Goal: Complete application form: Complete application form

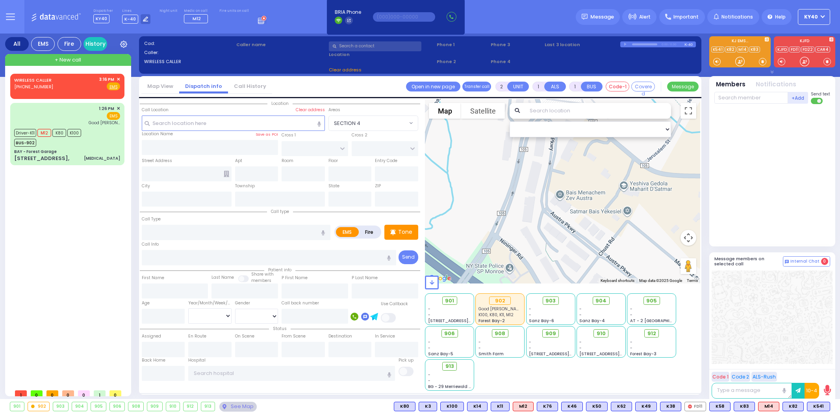
select select
click at [118, 79] on span "✕" at bounding box center [119, 79] width 4 height 7
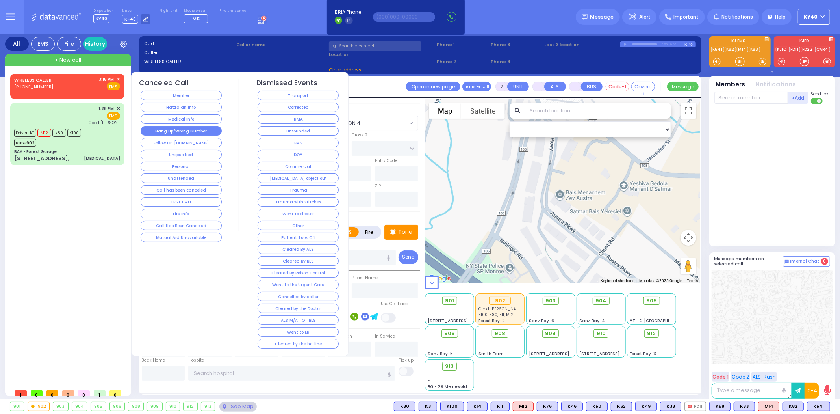
click at [184, 133] on button "Hang up/Wrong Number" at bounding box center [181, 130] width 81 height 9
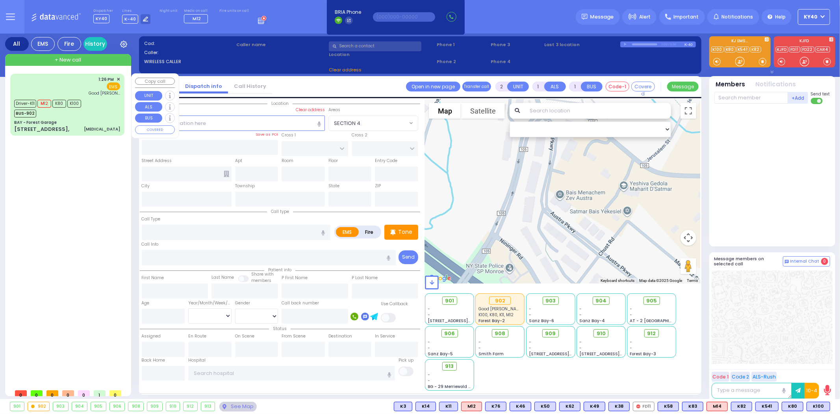
drag, startPoint x: 67, startPoint y: 126, endPoint x: 72, endPoint y: 125, distance: 4.9
click at [69, 126] on div "[STREET_ADDRESS], [MEDICAL_DATA]" at bounding box center [67, 129] width 106 height 8
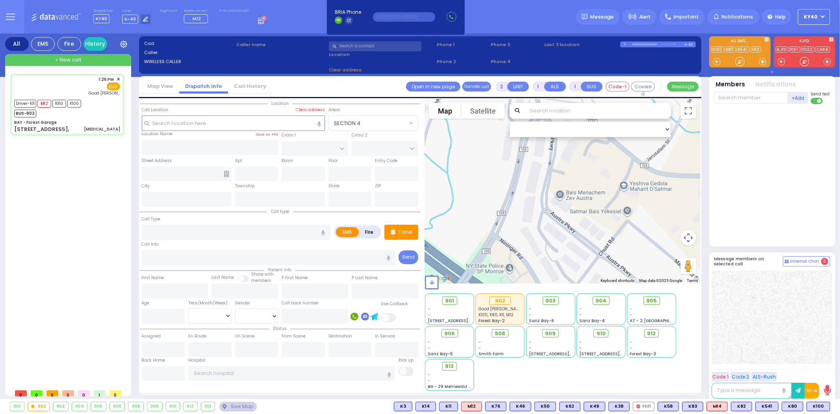
type input "6"
select select
type input "[MEDICAL_DATA]"
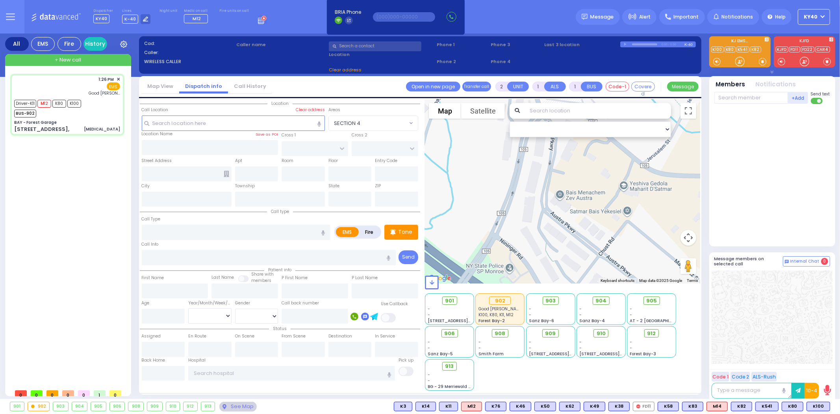
radio input "true"
type input "[PERSON_NAME]"
type input "45"
select select "Year"
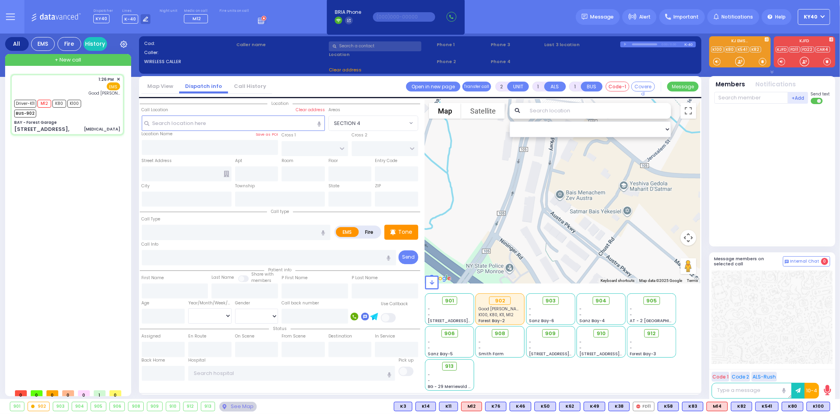
select select "[DEMOGRAPHIC_DATA]"
type input "13:26"
type input "13:27"
type input "13:35"
type input "13:57"
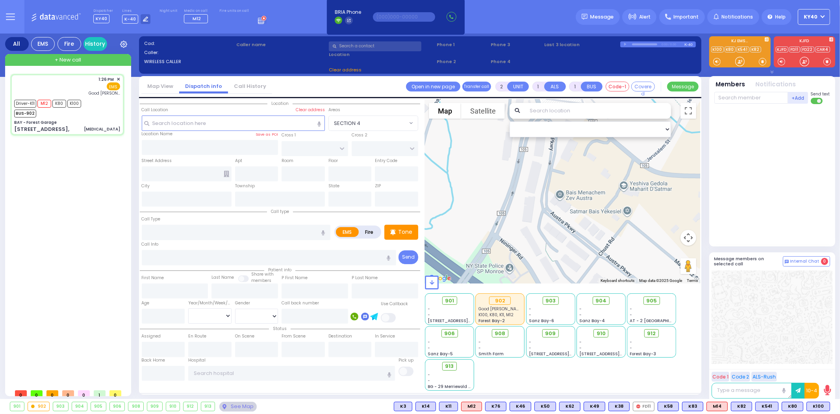
type input "14:21"
type input "14:50"
type input "[GEOGRAPHIC_DATA]"
select select "Hatzalah Garages"
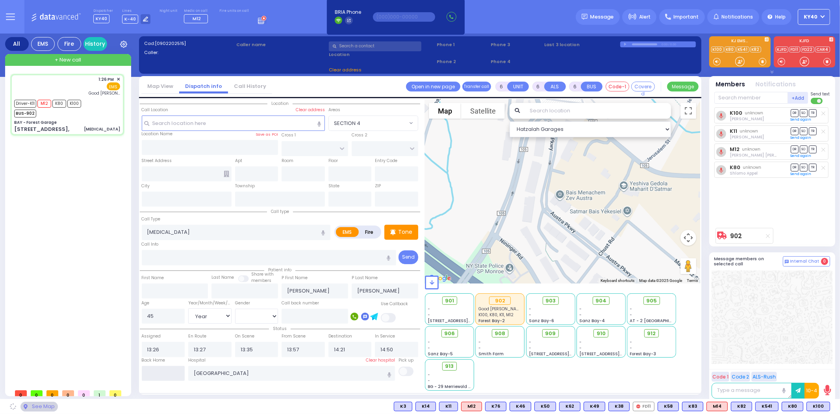
click at [167, 374] on input "text" at bounding box center [163, 373] width 43 height 15
type input "15:35"
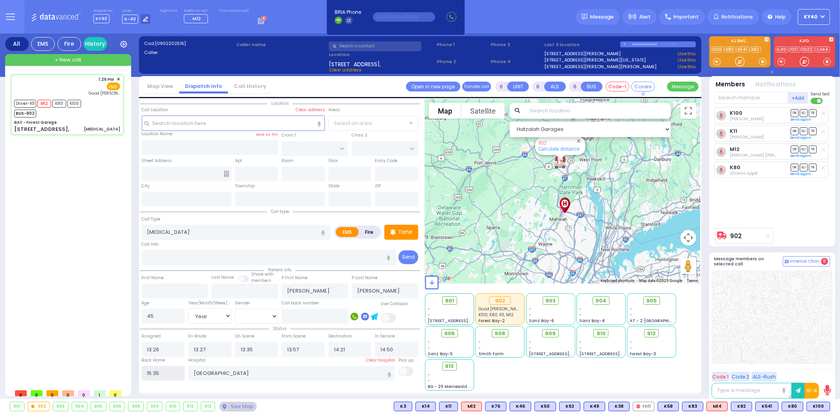
type input "BAY - Forest Garage"
type input "SANZ COURT"
type input "[PERSON_NAME] COURT"
type input "[STREET_ADDRESS],"
type input "Monroe"
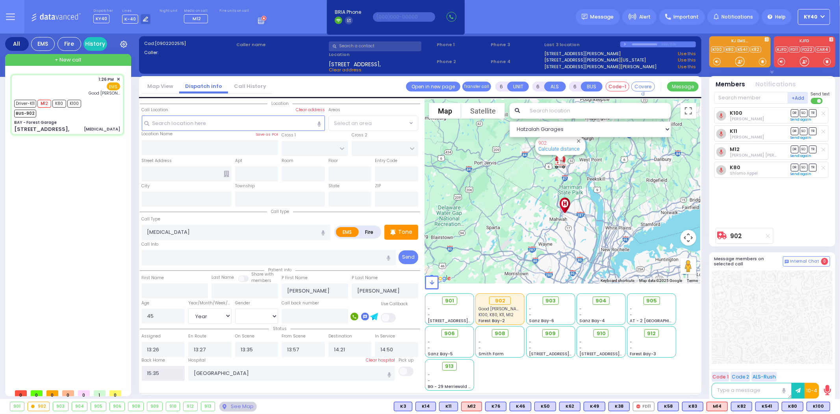
type input "[US_STATE]"
type input "10950"
select select "SECTION 2"
select select
radio input "true"
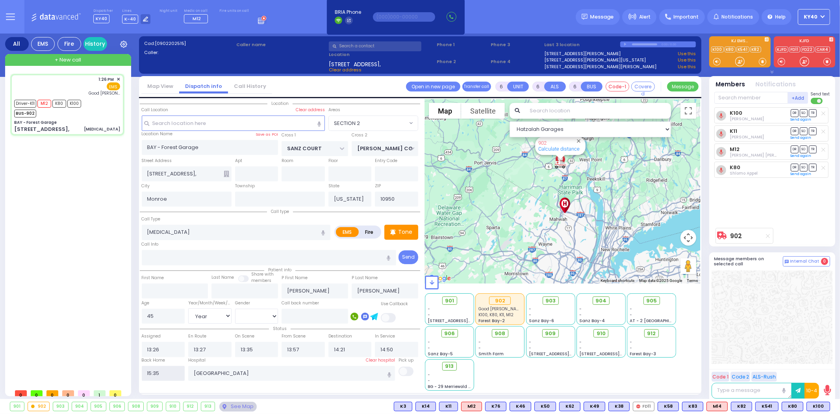
select select "Year"
select select "[DEMOGRAPHIC_DATA]"
select select "Hatzalah Garages"
select select "SECTION 2"
click at [167, 366] on input "15:35" at bounding box center [163, 373] width 43 height 15
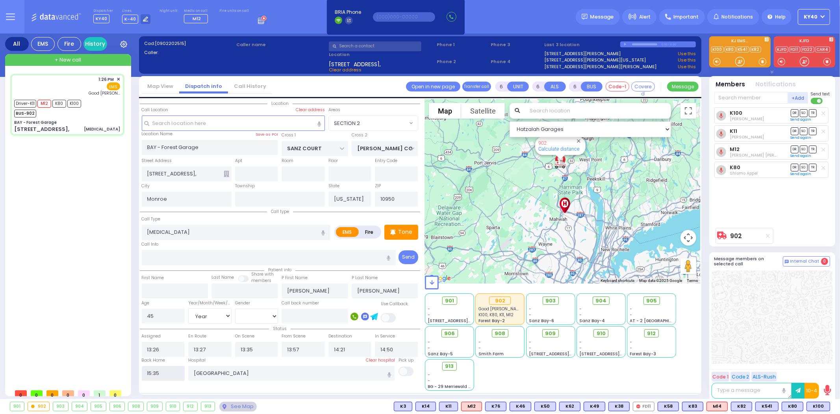
click at [167, 366] on input "15:35" at bounding box center [163, 373] width 43 height 15
click at [95, 115] on div "Driver-K11 M12 K80 K100 BUS-902" at bounding box center [67, 108] width 106 height 20
click at [91, 171] on div "1:26 PM ✕ Driver-K11" at bounding box center [68, 229] width 117 height 311
select select
radio input "true"
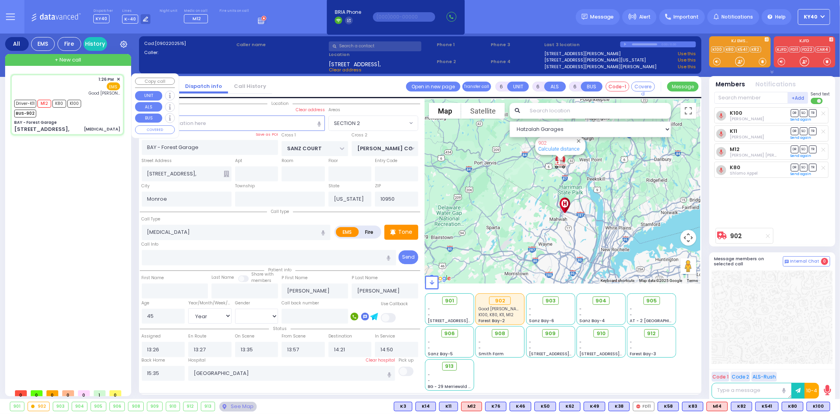
select select
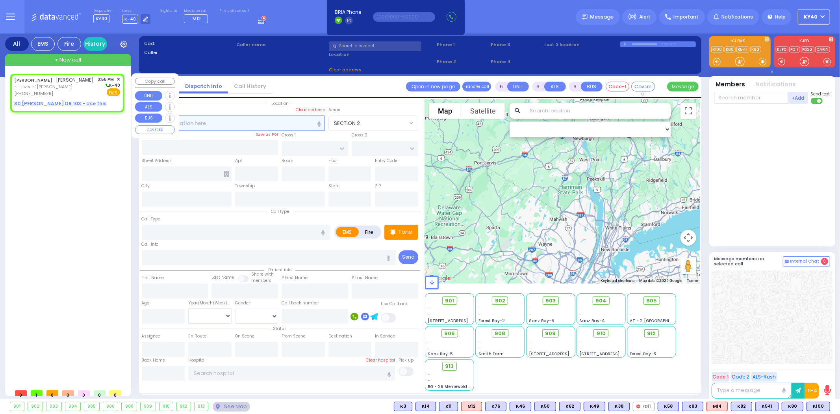
type input "2"
type input "1"
select select
radio input "true"
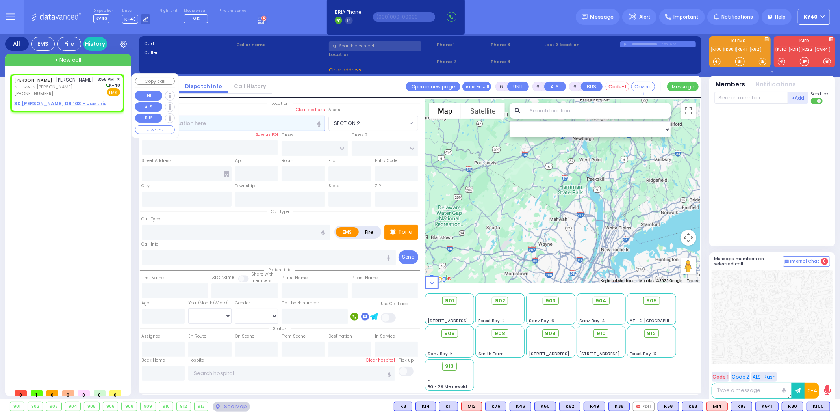
type input "[PERSON_NAME]"
type input "WEISS"
select select
type input "15:55"
select select "Hatzalah Garages"
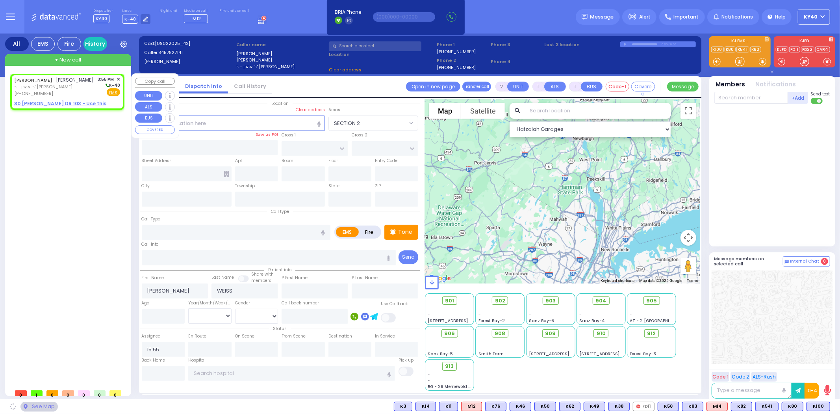
click at [58, 81] on span "[PERSON_NAME]" at bounding box center [75, 79] width 38 height 7
select select
radio input "true"
select select
select select "Hatzalah Garages"
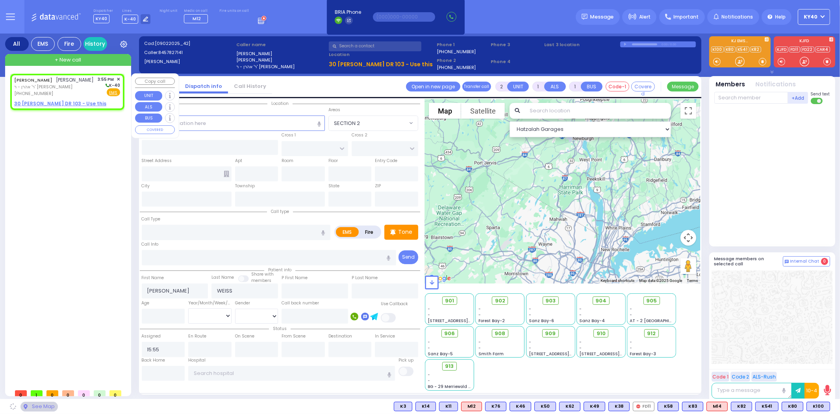
select select
radio input "true"
select select
select select "Hatzalah Garages"
click at [69, 103] on u "30 [PERSON_NAME] DR 103 - Use this" at bounding box center [60, 103] width 92 height 7
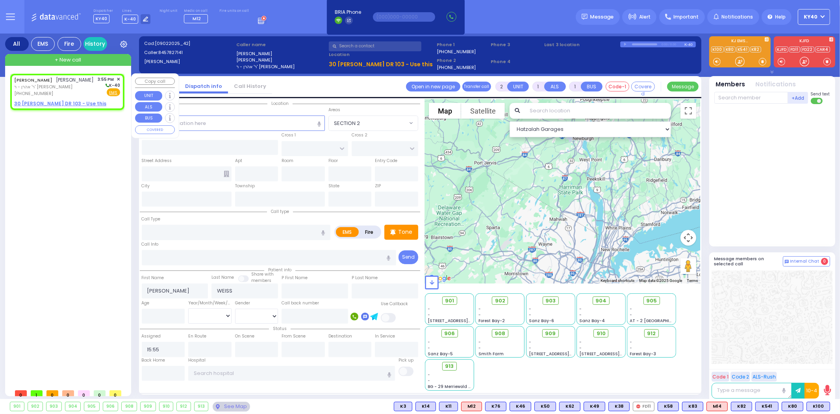
select select
radio input "true"
select select
select select "Hatzalah Garages"
select select
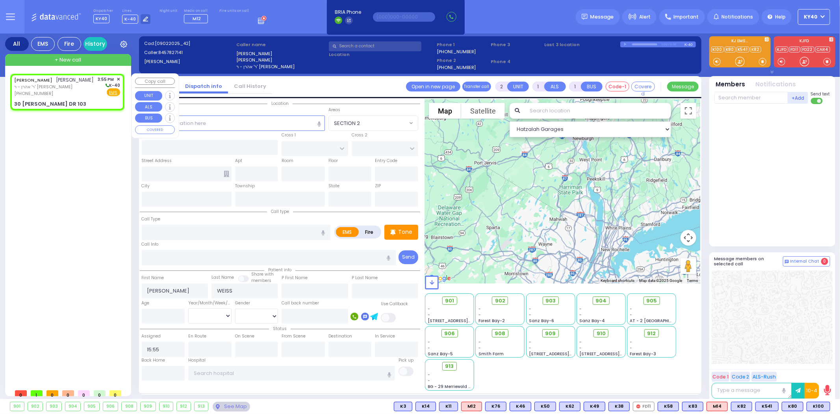
radio input "true"
select select
select select "Hatzalah Garages"
type input "GETZIL BERGER BLVD"
type input "ACRES RD"
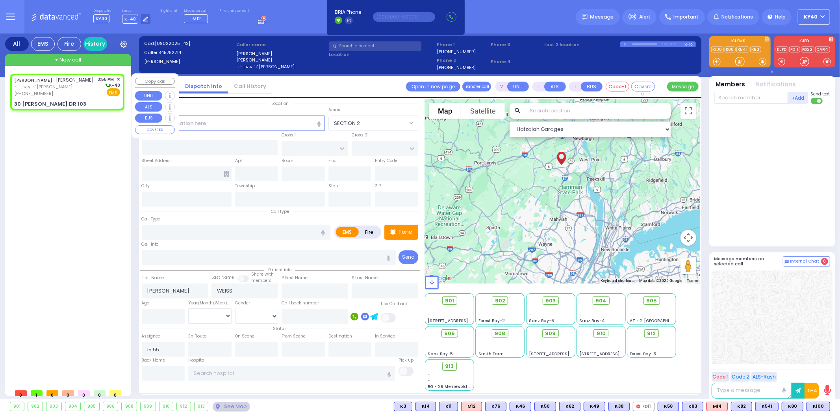
type input "30 [PERSON_NAME] DR"
type input "103"
type input "[PERSON_NAME]"
type input "[US_STATE]"
type input "10950"
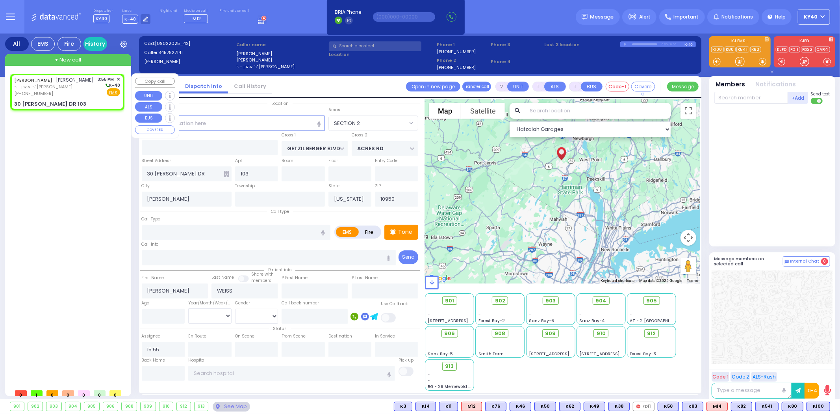
select select "SECTION 4"
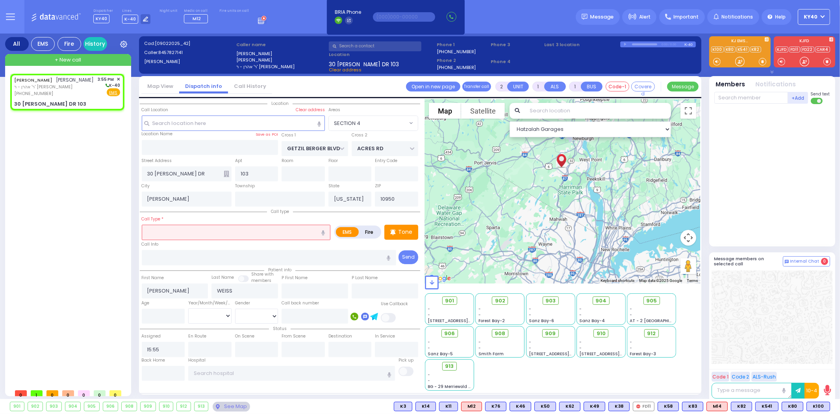
drag, startPoint x: 182, startPoint y: 228, endPoint x: 175, endPoint y: 234, distance: 9.3
click at [182, 228] on input "text" at bounding box center [236, 232] width 189 height 15
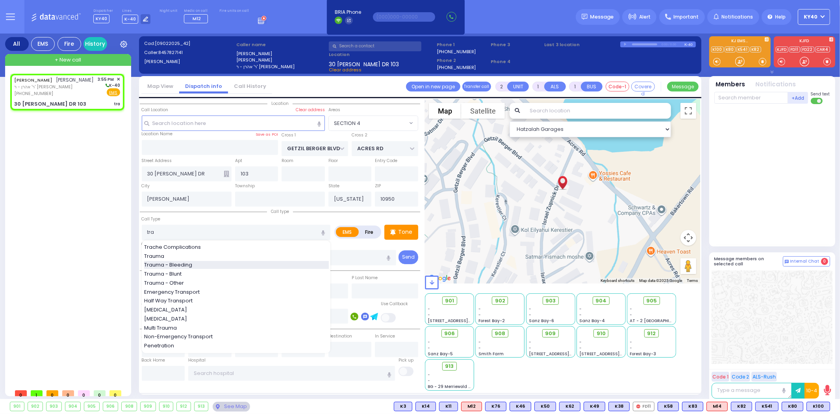
click at [175, 262] on span "Trauma - Bleeding" at bounding box center [169, 265] width 51 height 8
type input "Trauma - Bleeding"
select select
radio input "true"
select select
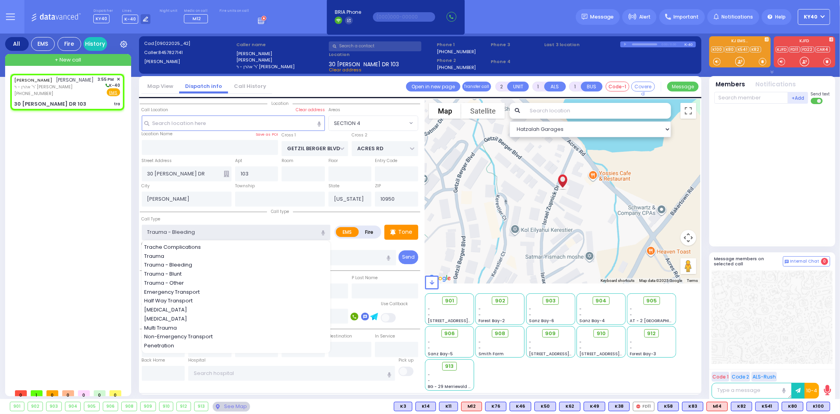
select select "Hatzalah Garages"
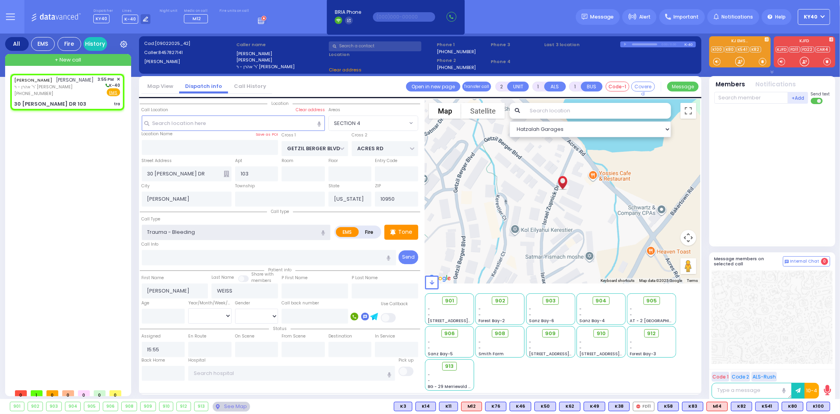
select select "SECTION 4"
click at [85, 95] on div "[PERSON_NAME] [PERSON_NAME] ר' [PERSON_NAME] [PHONE_NUMBER] 3:55 PM ✕ Fire EMS" at bounding box center [67, 86] width 106 height 21
select select
radio input "true"
select select
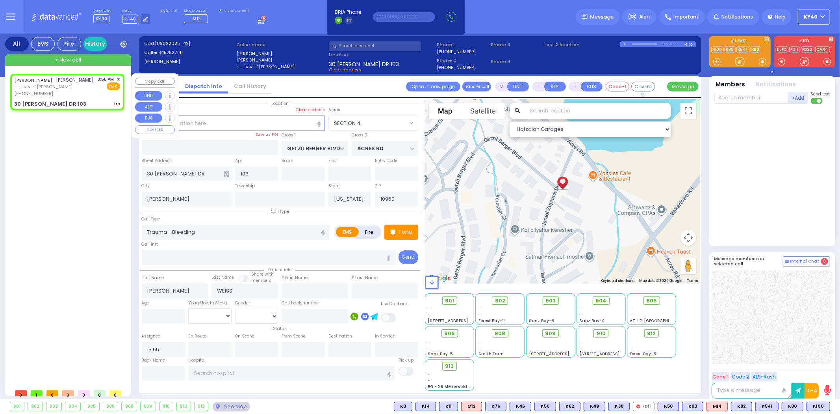
select select "Hatzalah Garages"
select select
radio input "true"
select select
select select "Hatzalah Garages"
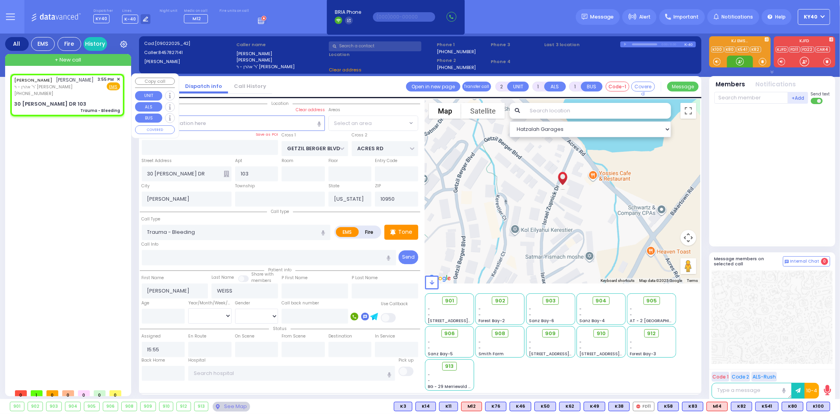
select select
radio input "true"
select select
select select "SECTION 4"
select select "Hatzalah Garages"
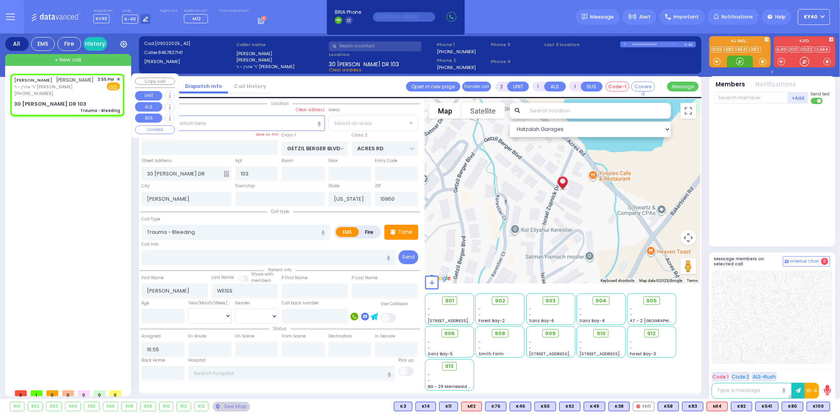
select select
radio input "true"
select select
select select "Hatzalah Garages"
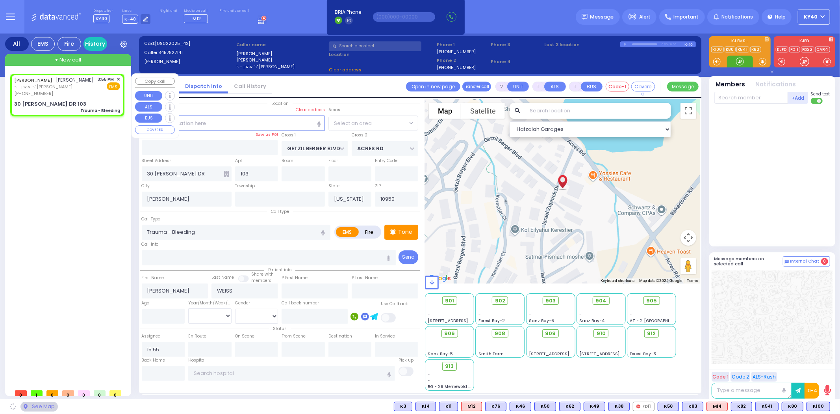
radio input "true"
select select
select select "Hatzalah Garages"
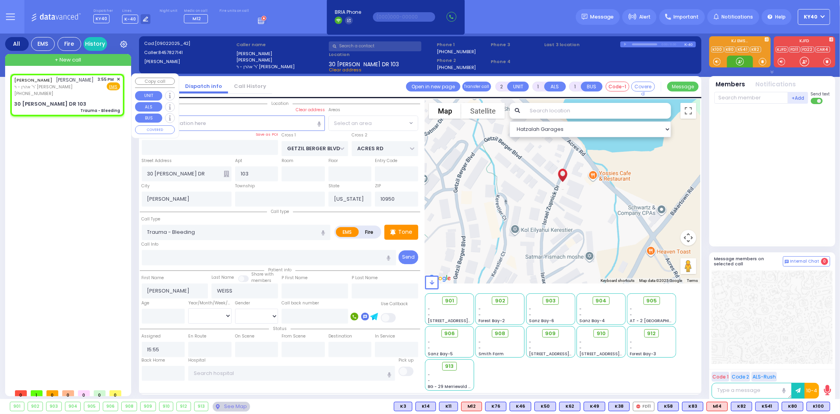
select select "SECTION 4"
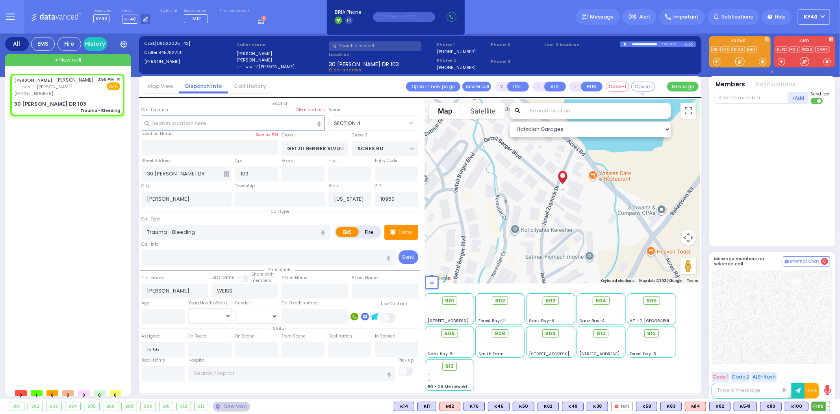
click at [816, 407] on icon at bounding box center [815, 406] width 4 height 4
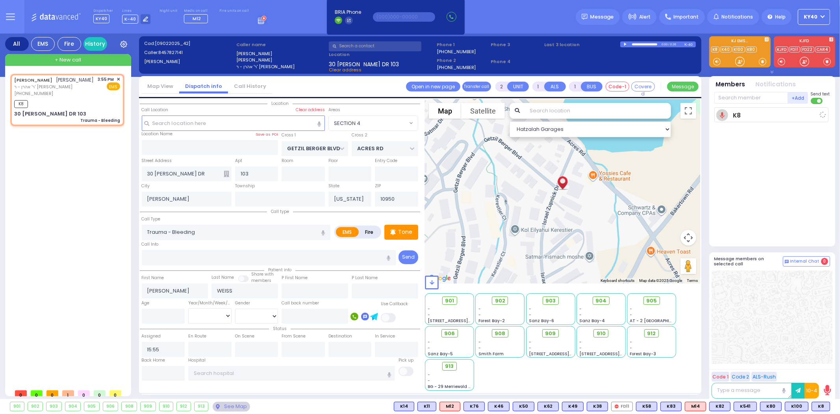
select select
radio input "true"
select select
type input "15:56"
select select "Hatzalah Garages"
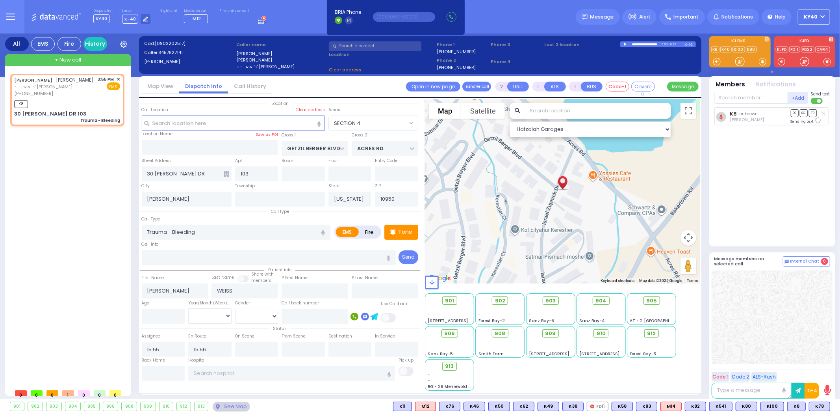
select select "SECTION 4"
click at [821, 406] on span "K78" at bounding box center [820, 406] width 20 height 9
select select
radio input "true"
select select
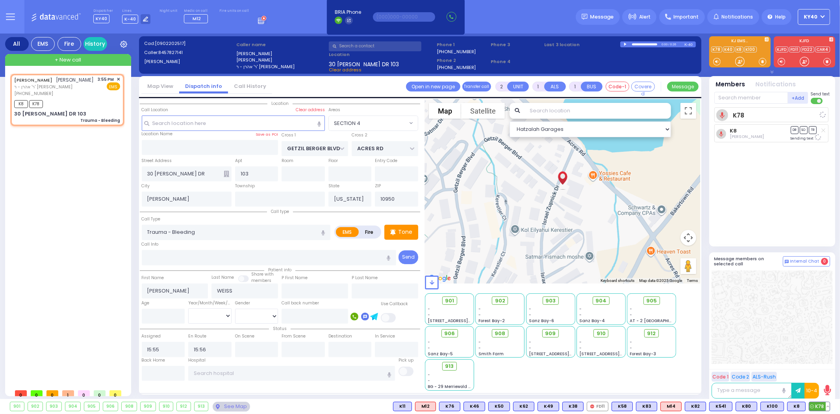
select select "Hatzalah Garages"
select select "SECTION 4"
type input "6"
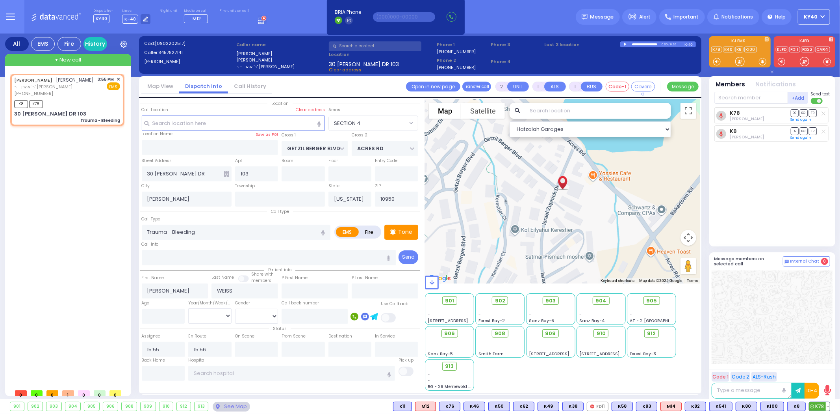
select select
radio input "true"
type input "Unknown"
select select "Year"
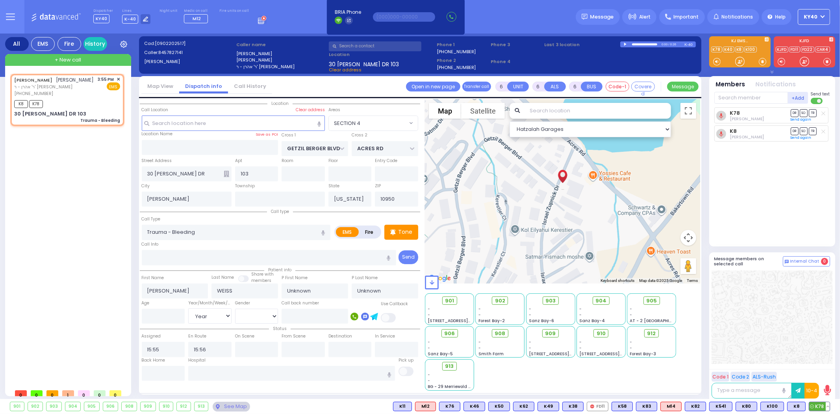
select select "Hatzalah Garages"
select select "SECTION 4"
select select
radio input "true"
select select "Year"
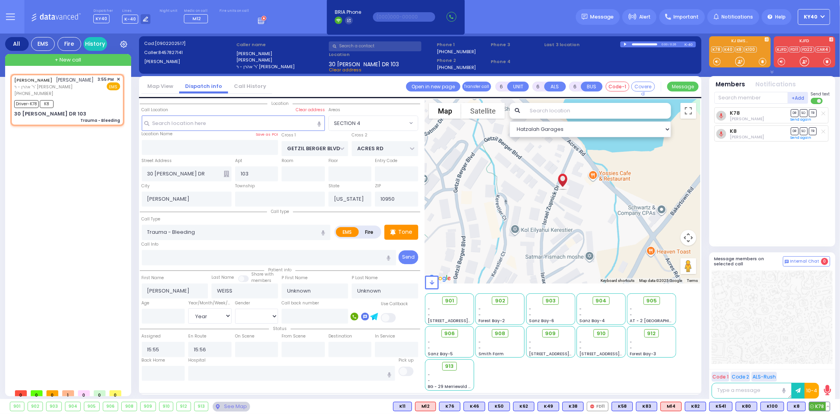
select select "Hatzalah Garages"
select select "SECTION 4"
select select
radio input "true"
select select "Year"
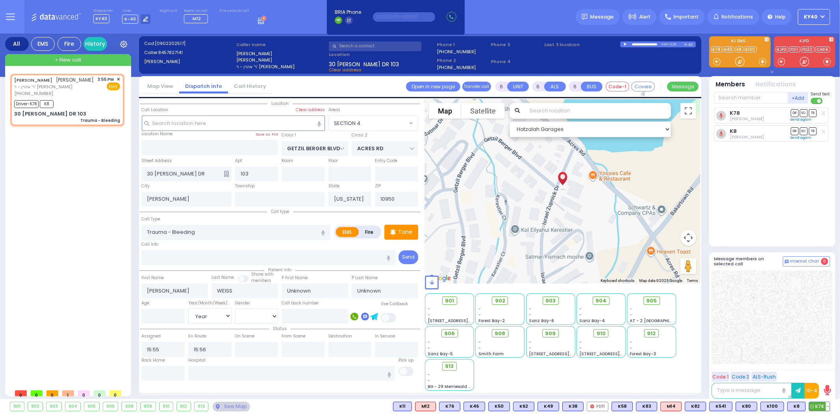
select select "Hatzalah Garages"
select select
radio input "true"
select select "Year"
select select "Hatzalah Garages"
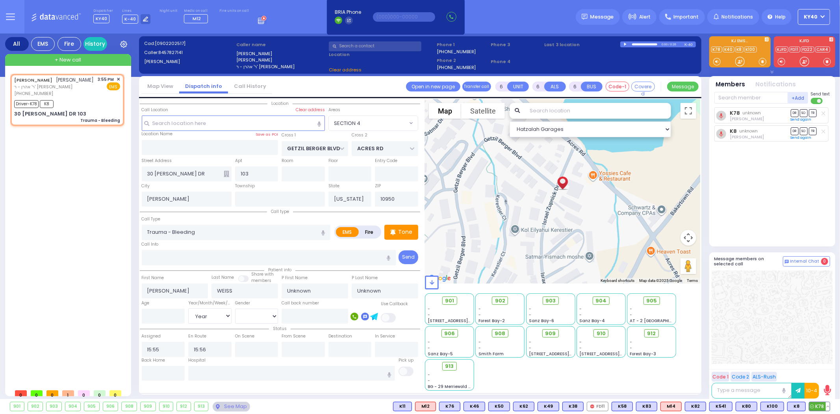
select select "SECTION 4"
select select
radio input "true"
select select "Year"
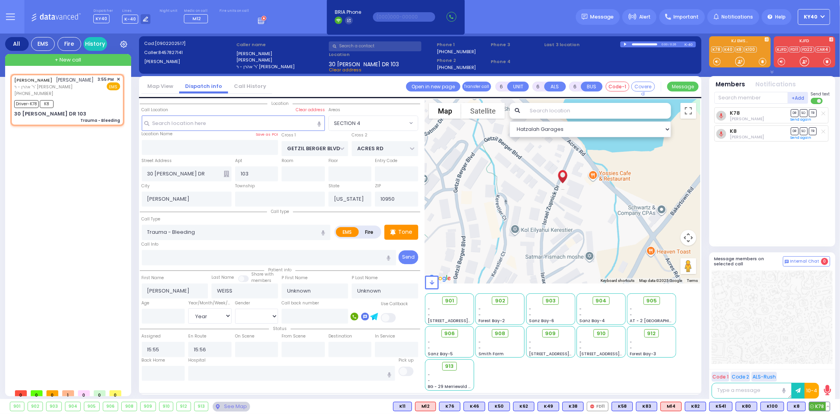
select select "Hatzalah Garages"
select select "SECTION 4"
select select
radio input "true"
select select "Year"
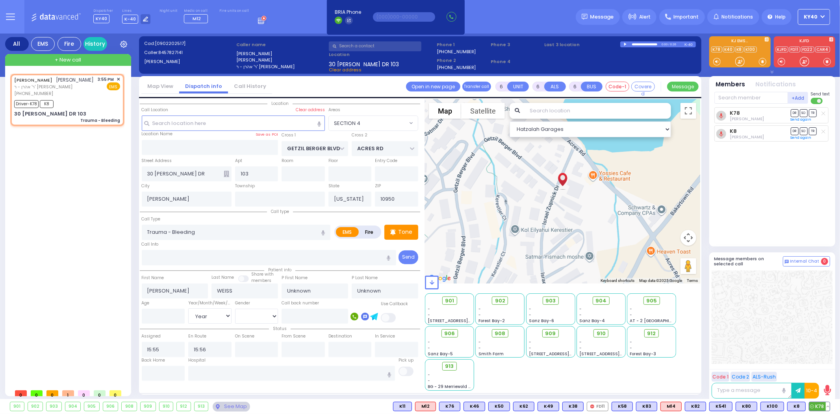
select select "Hatzalah Garages"
select select "SECTION 4"
click at [119, 77] on span "✕" at bounding box center [119, 79] width 4 height 7
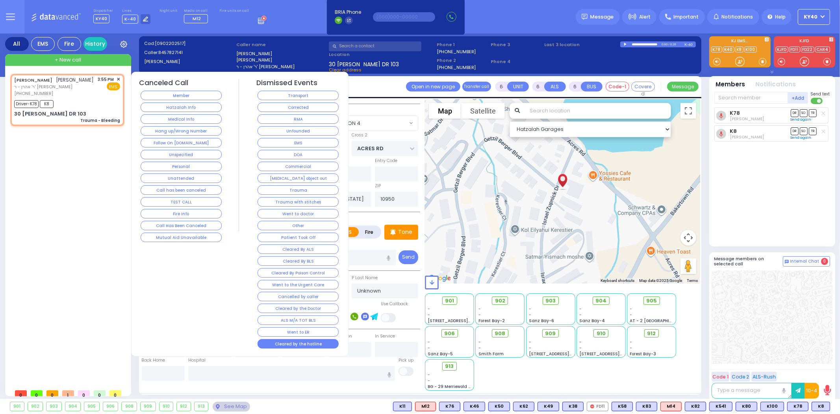
click at [334, 344] on button "Cleared by the hotline" at bounding box center [298, 343] width 81 height 9
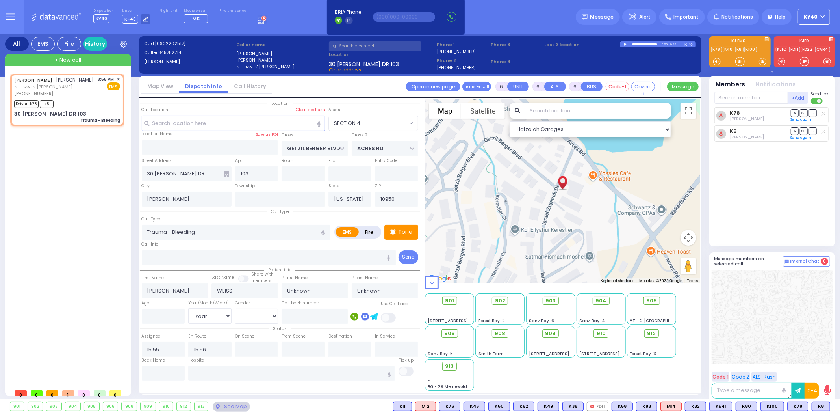
select select
radio input "true"
select select
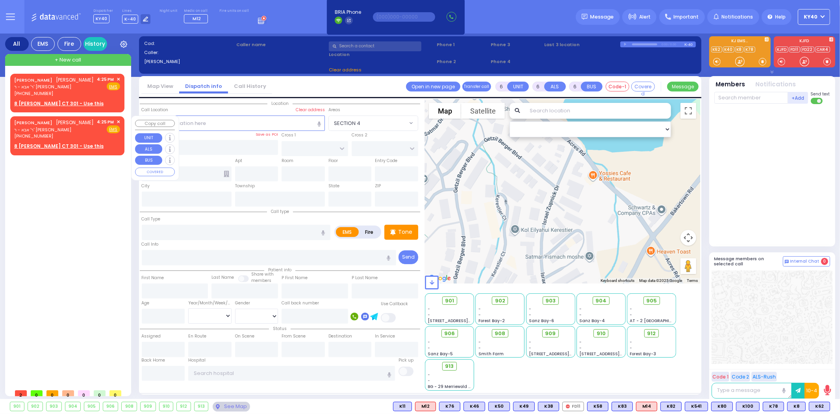
click at [72, 126] on span "ר' אבא - ר' [PERSON_NAME]" at bounding box center [54, 129] width 80 height 7
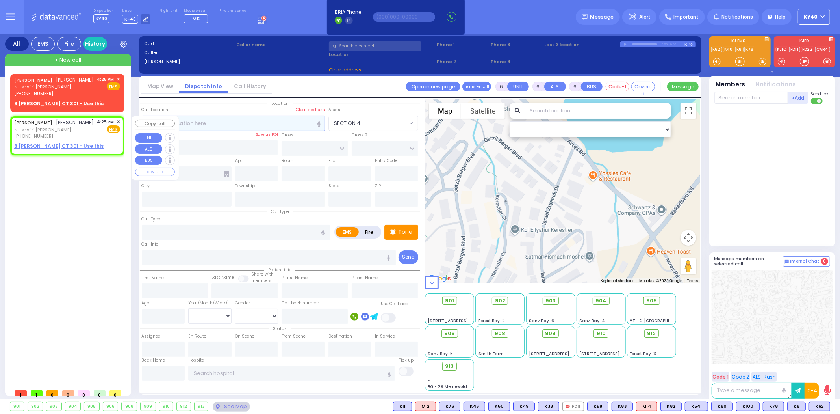
type input "2"
type input "1"
select select
radio input "true"
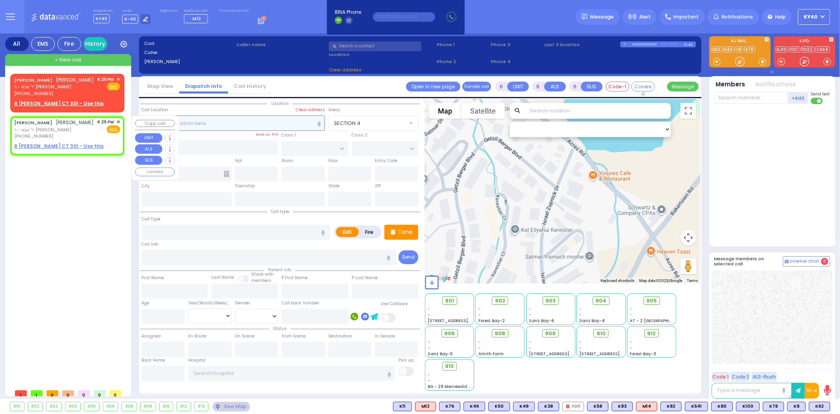
type input "[PERSON_NAME]"
type input "GOLDBERGER"
select select
type input "16:25"
select select "Hatzalah Garages"
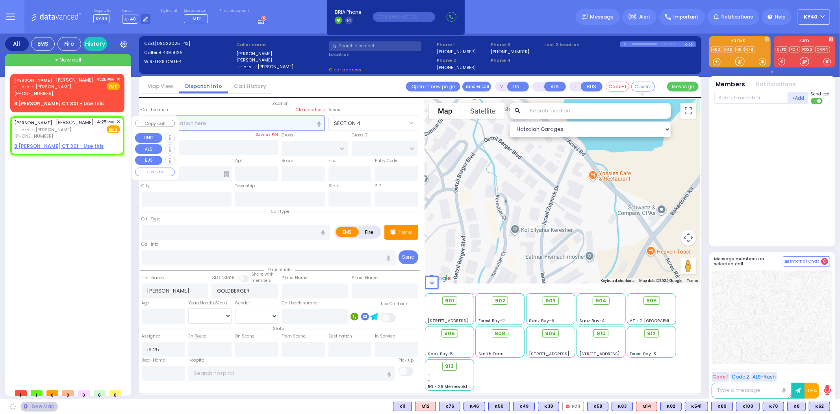
select select
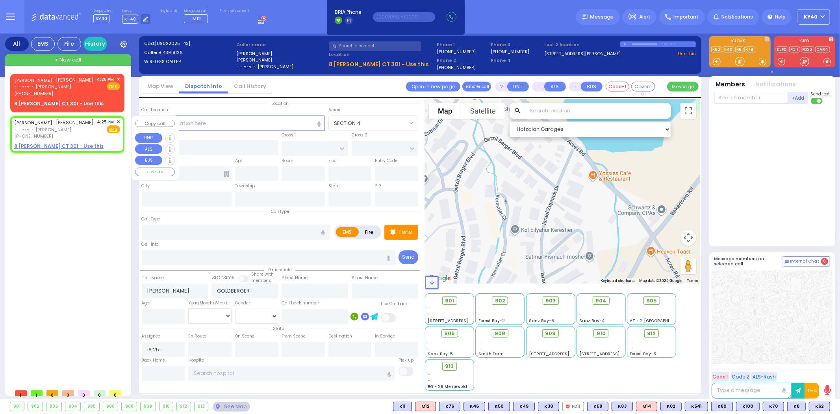
click at [100, 125] on div "Fire EMS" at bounding box center [108, 129] width 23 height 8
click at [117, 119] on span "✕" at bounding box center [119, 122] width 4 height 7
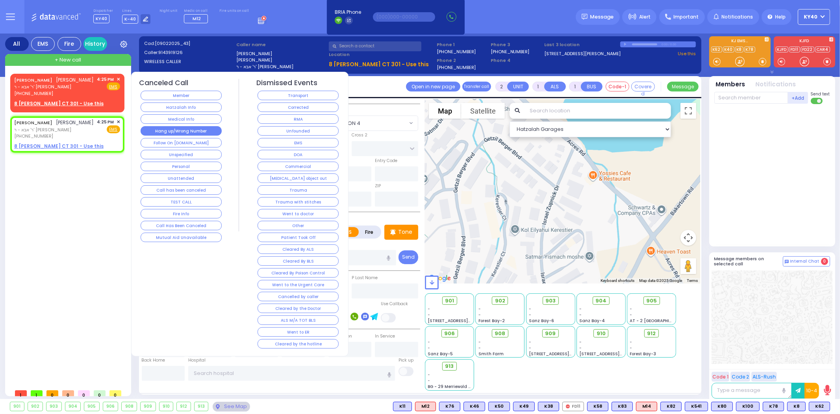
click at [173, 131] on button "Hang up/Wrong Number" at bounding box center [181, 130] width 81 height 9
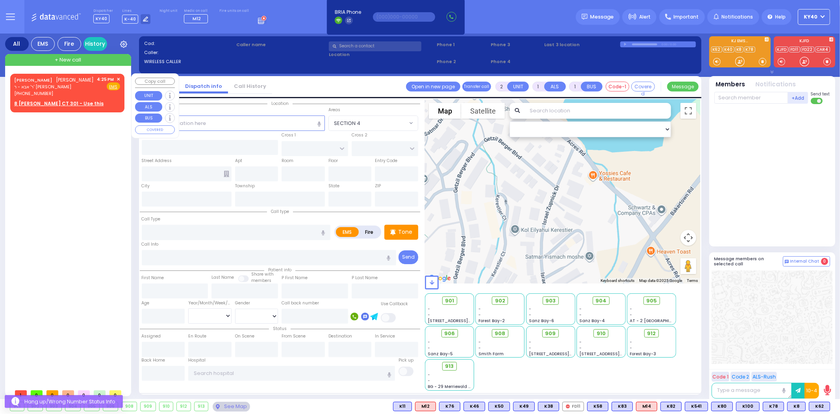
click at [119, 78] on span "✕" at bounding box center [119, 79] width 4 height 7
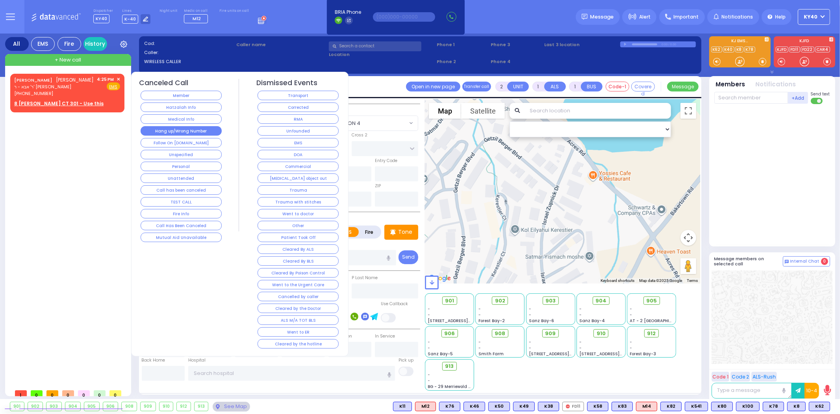
click at [180, 132] on button "Hang up/Wrong Number" at bounding box center [181, 130] width 81 height 9
